Goal: Check status: Check status

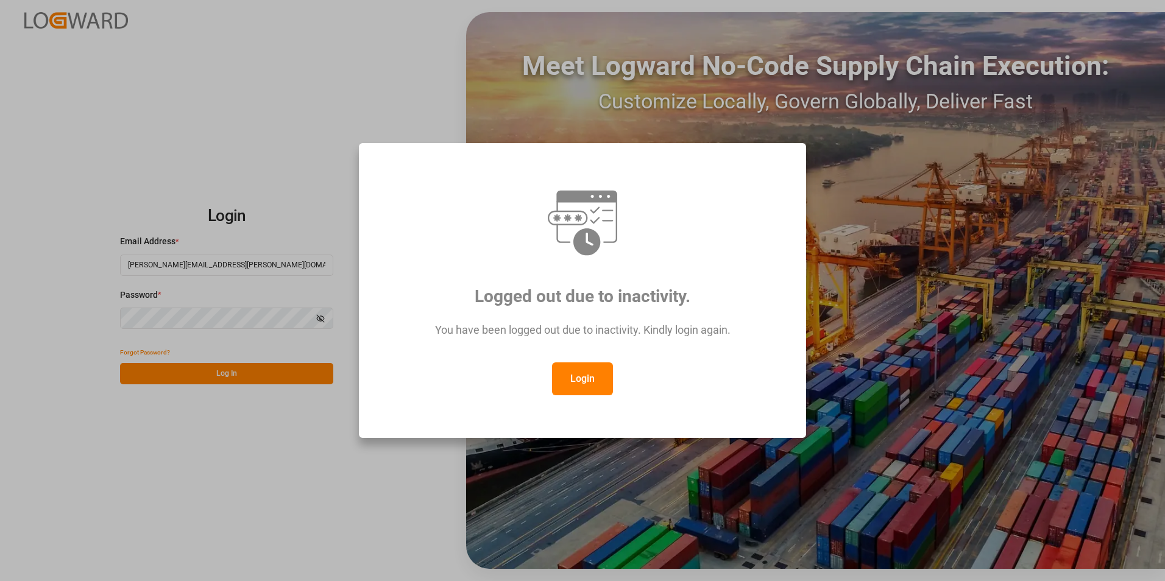
click at [588, 349] on div "You have been logged out due to inactivity. Kindly login again." at bounding box center [583, 336] width 402 height 53
click at [596, 366] on button "Login" at bounding box center [582, 379] width 61 height 33
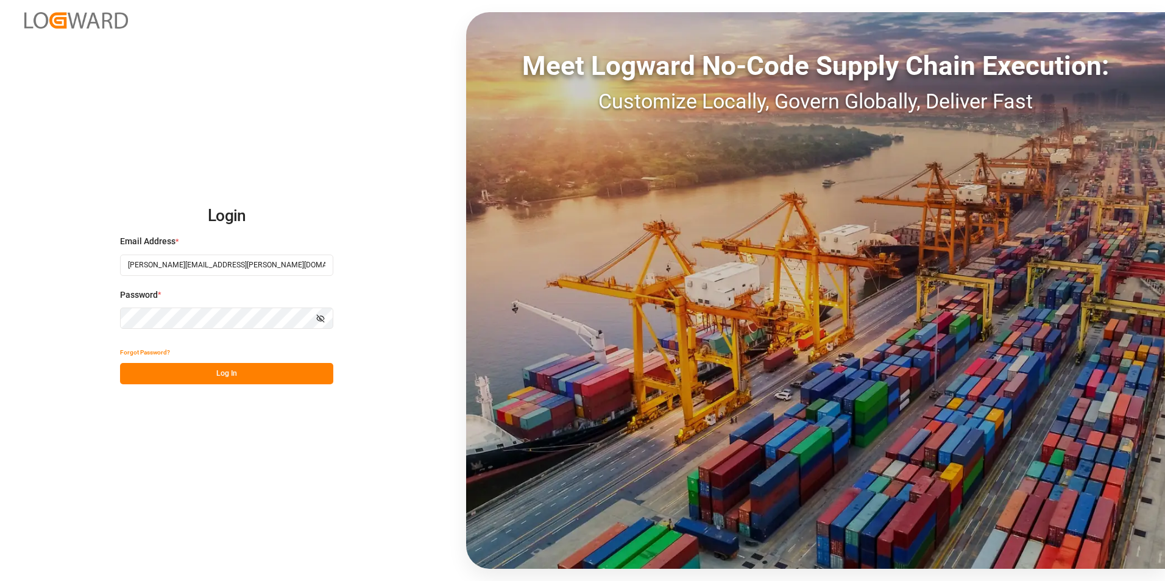
click at [265, 371] on button "Log In" at bounding box center [226, 373] width 213 height 21
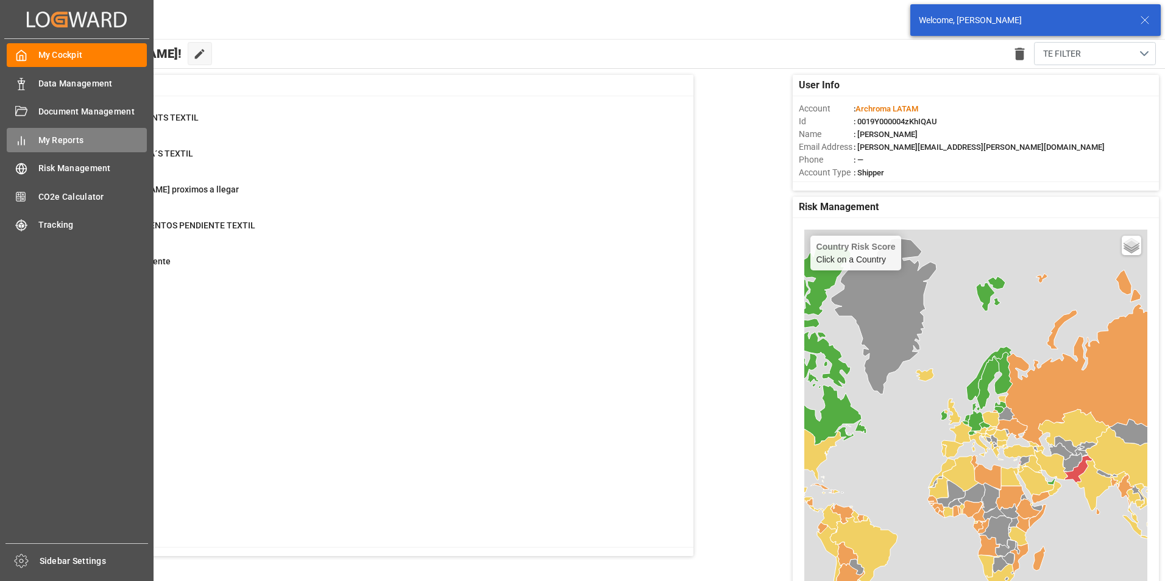
click at [58, 146] on span "My Reports" at bounding box center [92, 140] width 109 height 13
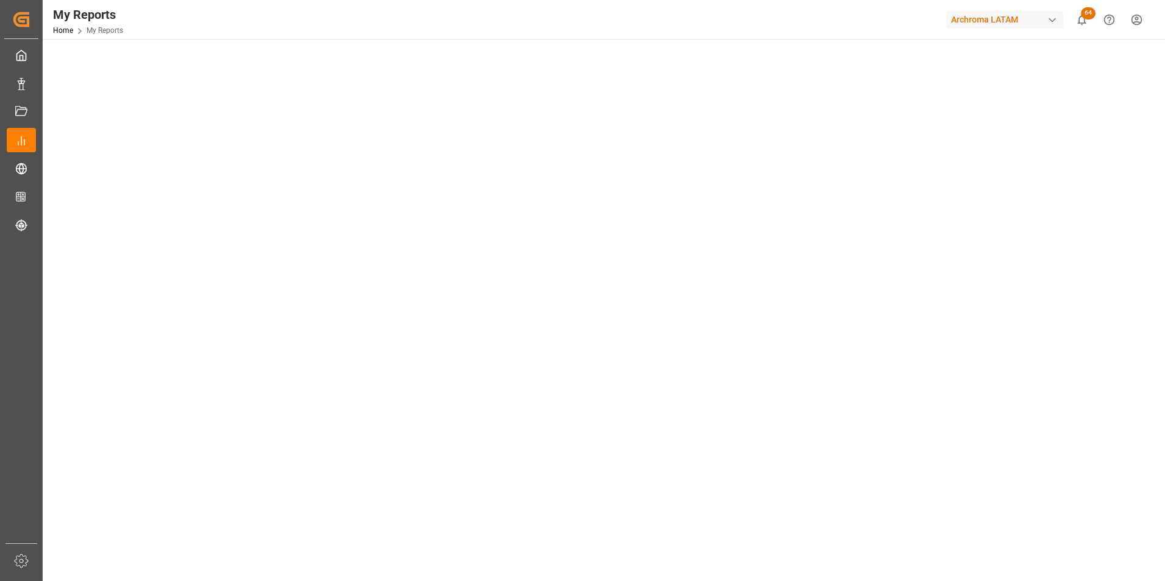
scroll to position [183, 0]
click at [967, 398] on tableau-viz at bounding box center [602, 390] width 1101 height 946
